Goal: Information Seeking & Learning: Learn about a topic

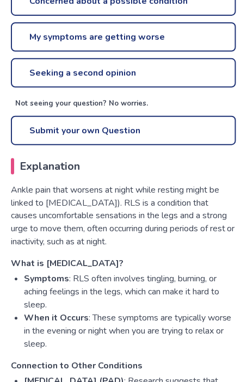
scroll to position [496, 0]
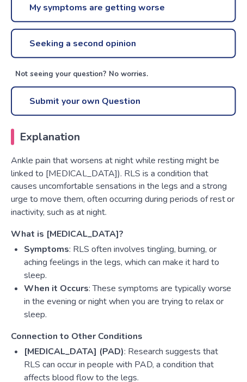
drag, startPoint x: 207, startPoint y: 231, endPoint x: 209, endPoint y: 272, distance: 40.3
click at [209, 272] on div "Ankle pain that worsens at night while resting might be linked to [MEDICAL_DATA…" at bounding box center [123, 313] width 225 height 318
click at [209, 272] on li "Symptoms : RLS often involves tingling, burning, or aching feelings in the legs…" at bounding box center [130, 262] width 212 height 39
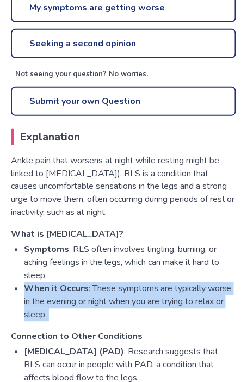
drag, startPoint x: 209, startPoint y: 272, endPoint x: 210, endPoint y: 311, distance: 39.8
click at [210, 311] on ul "Symptoms : RLS often involves tingling, burning, or aching feelings in the legs…" at bounding box center [123, 282] width 225 height 78
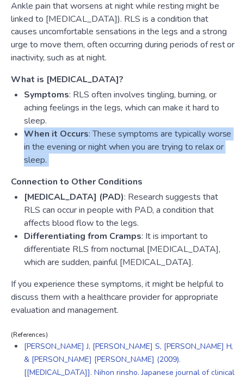
scroll to position [656, 0]
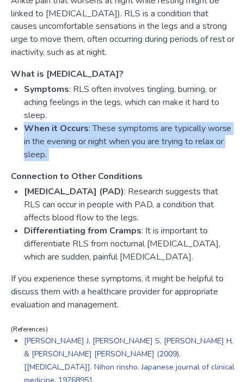
drag, startPoint x: 190, startPoint y: 262, endPoint x: 197, endPoint y: 180, distance: 82.5
click at [197, 180] on div "Ankle pain that worsens at night while resting might be linked to [MEDICAL_DATA…" at bounding box center [123, 153] width 225 height 318
click at [197, 180] on h3 "Connection to Other Conditions" at bounding box center [123, 176] width 225 height 13
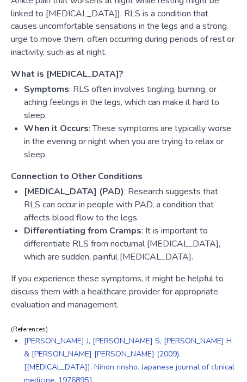
drag, startPoint x: 178, startPoint y: 307, endPoint x: 181, endPoint y: 255, distance: 52.3
click at [181, 255] on div "Ankle pain that worsens at night while resting might be linked to [MEDICAL_DATA…" at bounding box center [123, 153] width 225 height 318
click at [181, 255] on li "Differentiating from Cramps : It is important to differentiate RLS from nocturn…" at bounding box center [130, 244] width 212 height 39
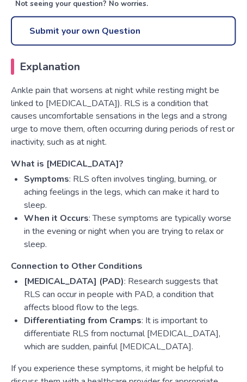
scroll to position [565, 0]
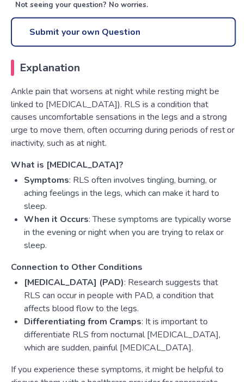
drag, startPoint x: 200, startPoint y: 246, endPoint x: 197, endPoint y: 168, distance: 77.4
click at [197, 168] on div "Ankle pain that worsens at night while resting might be linked to [MEDICAL_DATA…" at bounding box center [123, 244] width 225 height 318
click at [197, 168] on h3 "What is [MEDICAL_DATA]?" at bounding box center [123, 165] width 225 height 13
